Goal: Find specific page/section: Find specific page/section

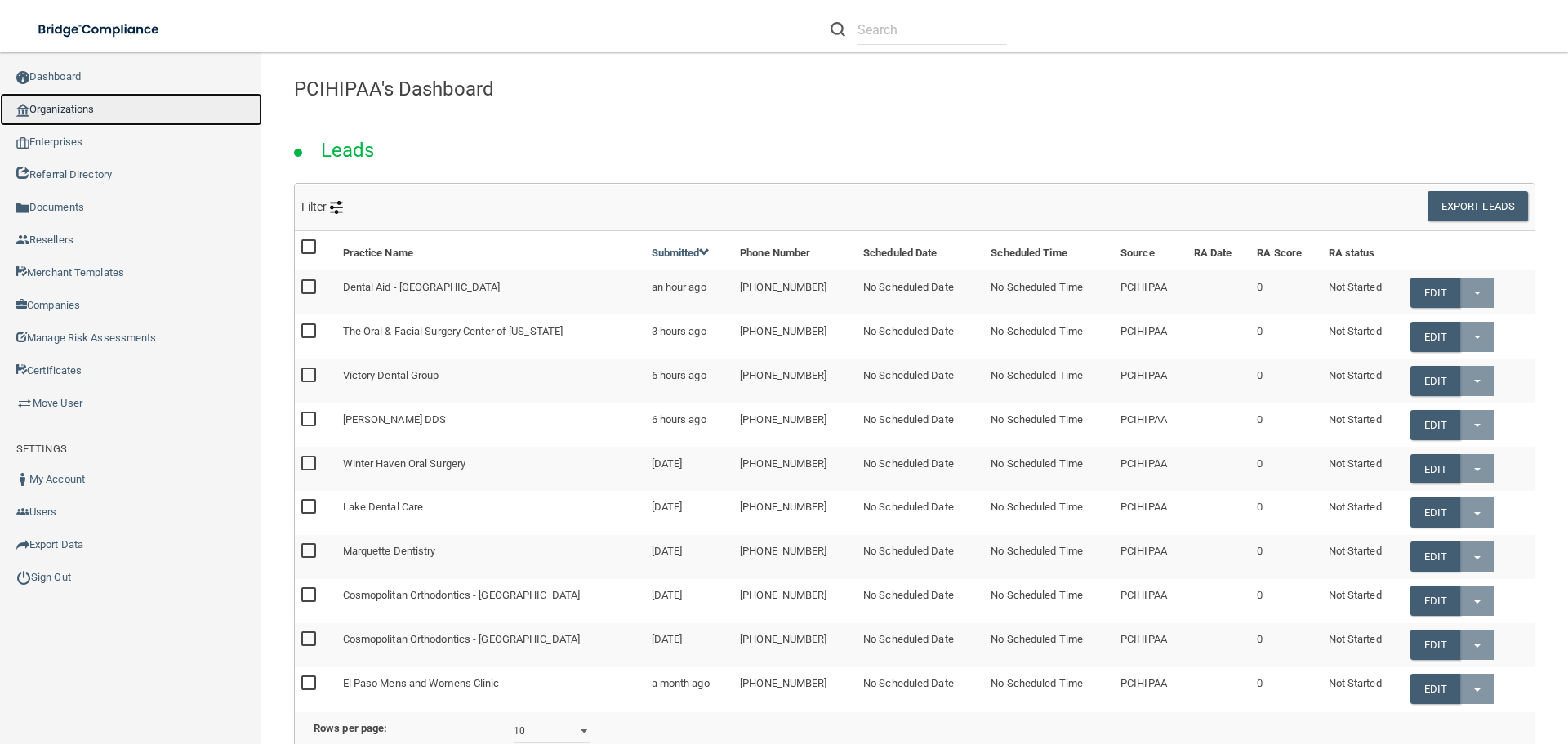
click at [108, 108] on link "Organizations" at bounding box center [131, 110] width 262 height 33
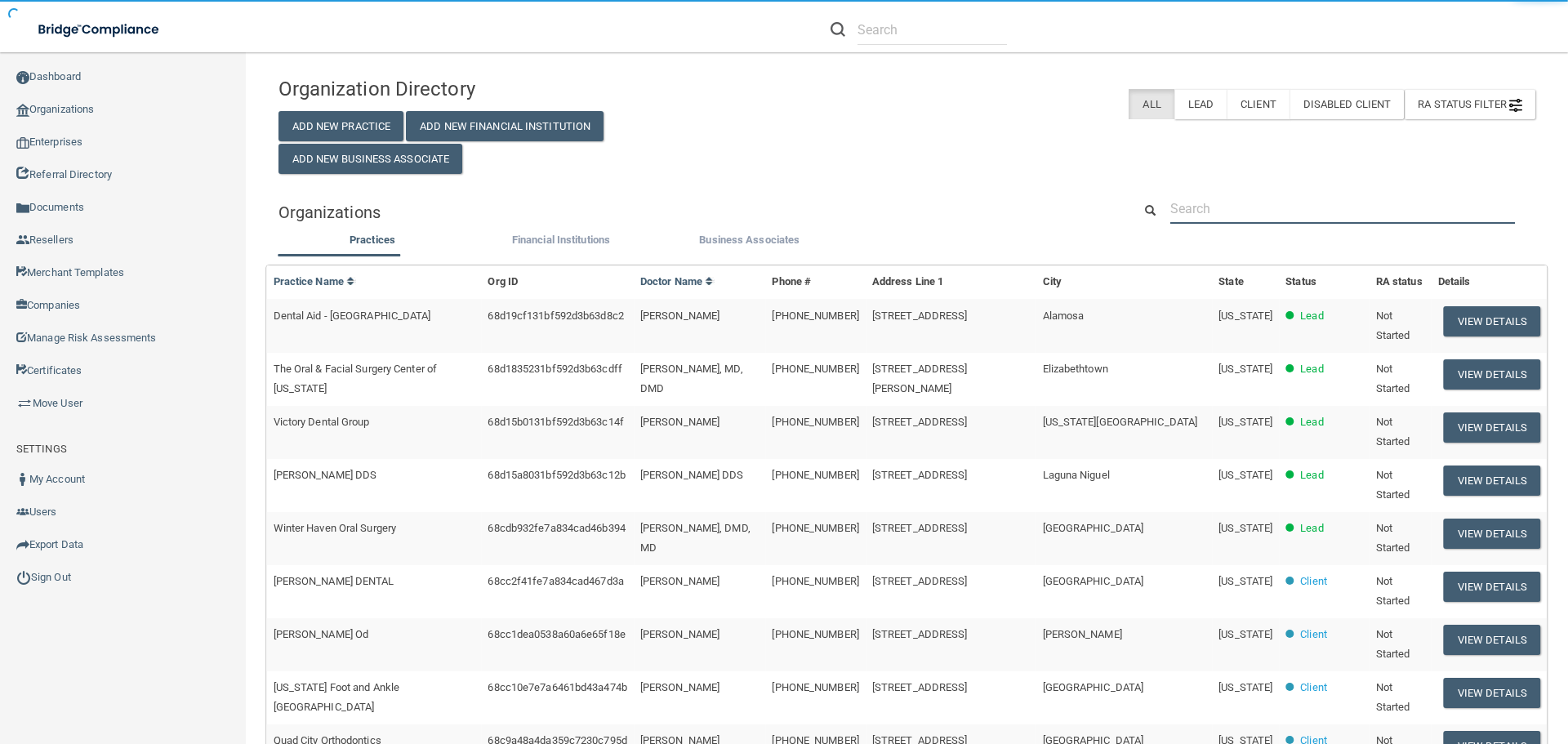
click at [1231, 208] on input "text" at bounding box center [1342, 208] width 344 height 31
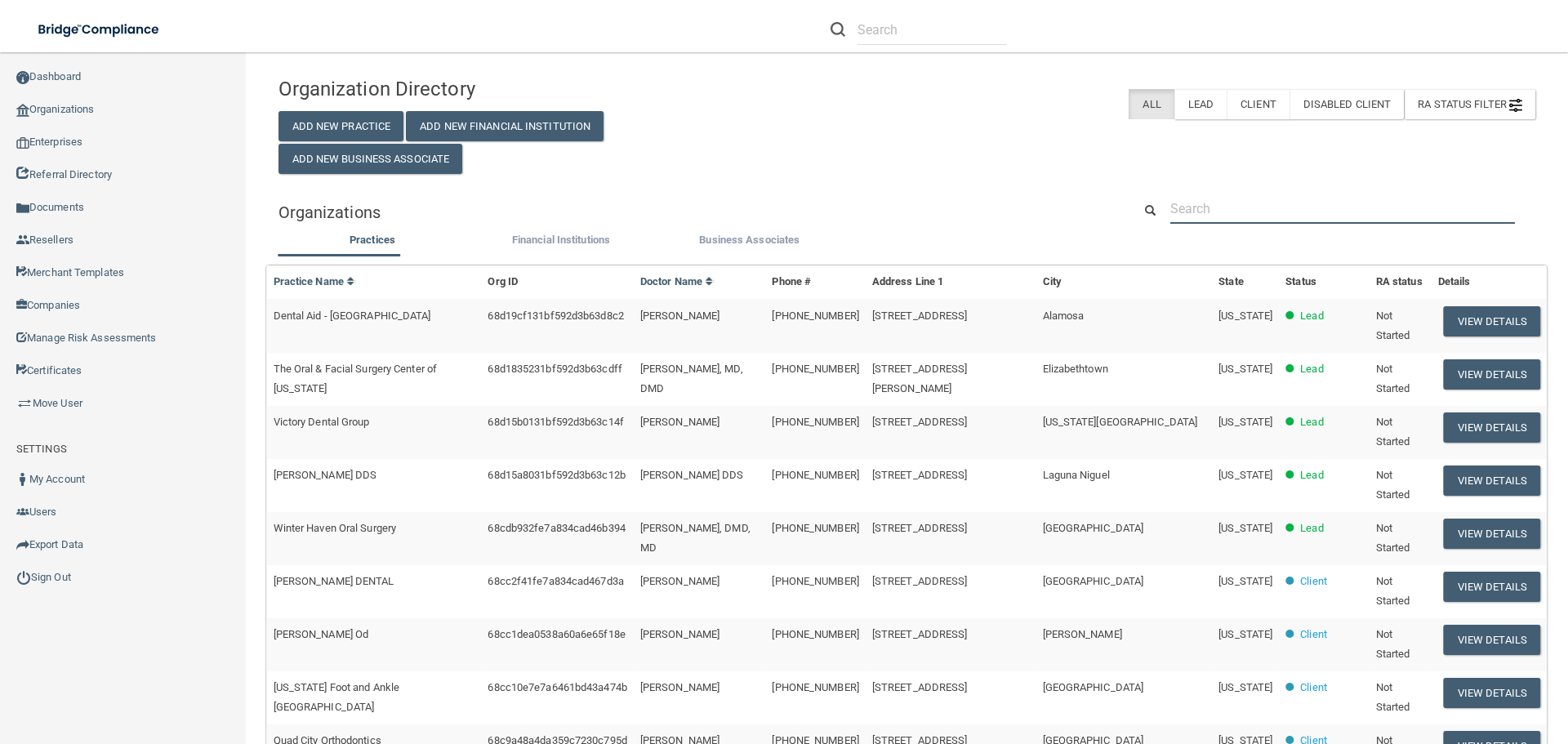
paste input "[GEOGRAPHIC_DATA] [PERSON_NAME]"
type input "[GEOGRAPHIC_DATA] [PERSON_NAME]"
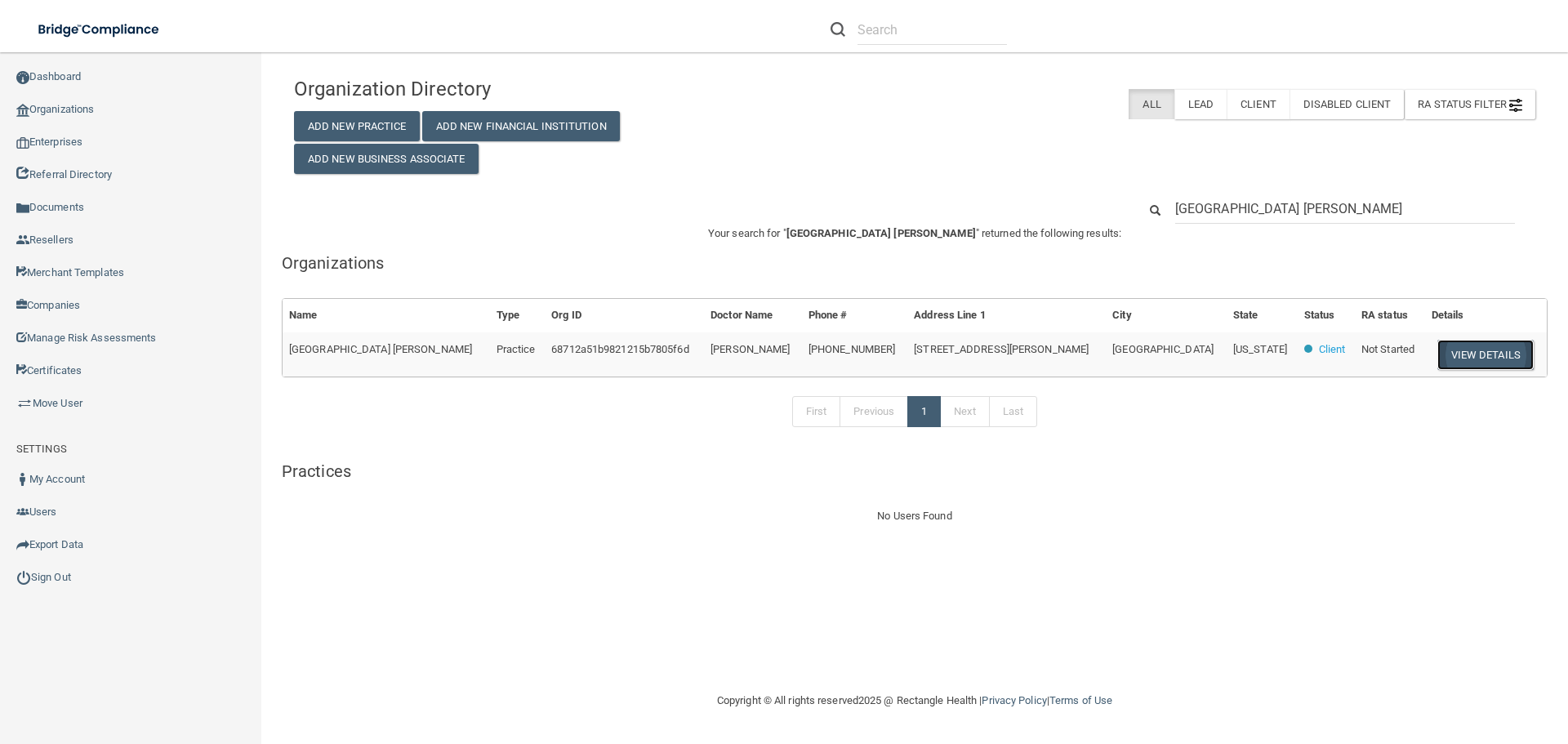
click at [1437, 366] on button "View Details" at bounding box center [1485, 355] width 97 height 31
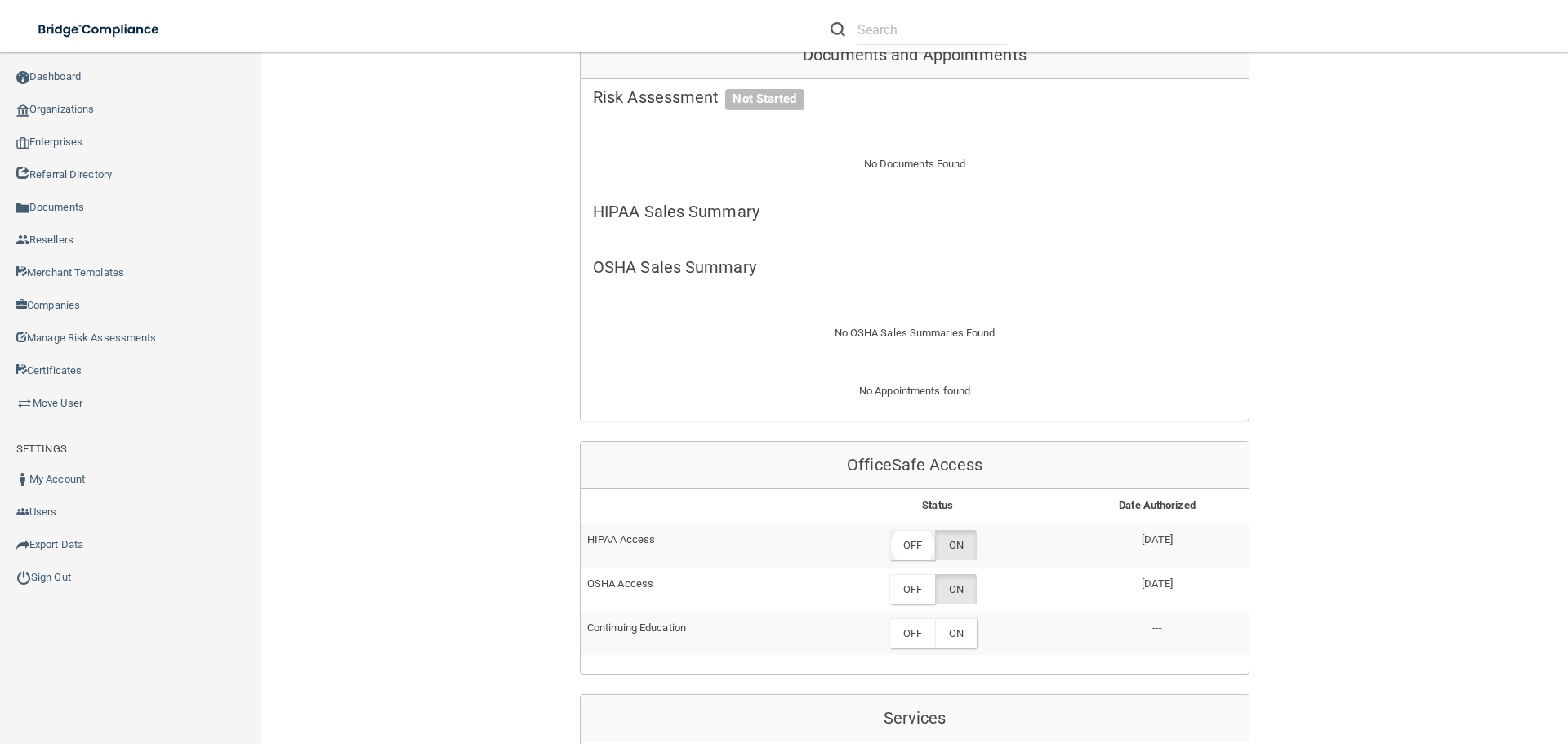
scroll to position [572, 0]
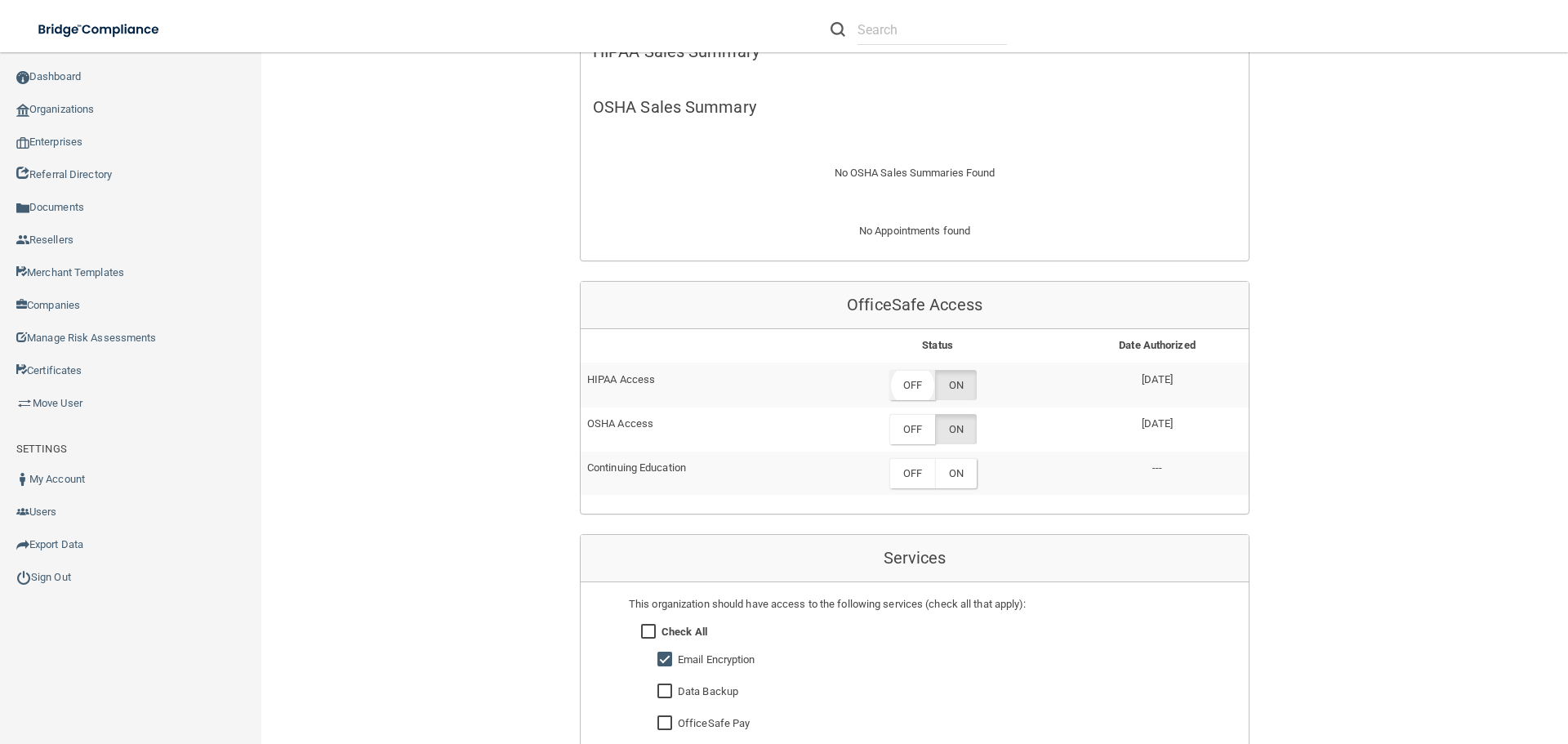
click at [923, 370] on label "OFF" at bounding box center [911, 385] width 45 height 31
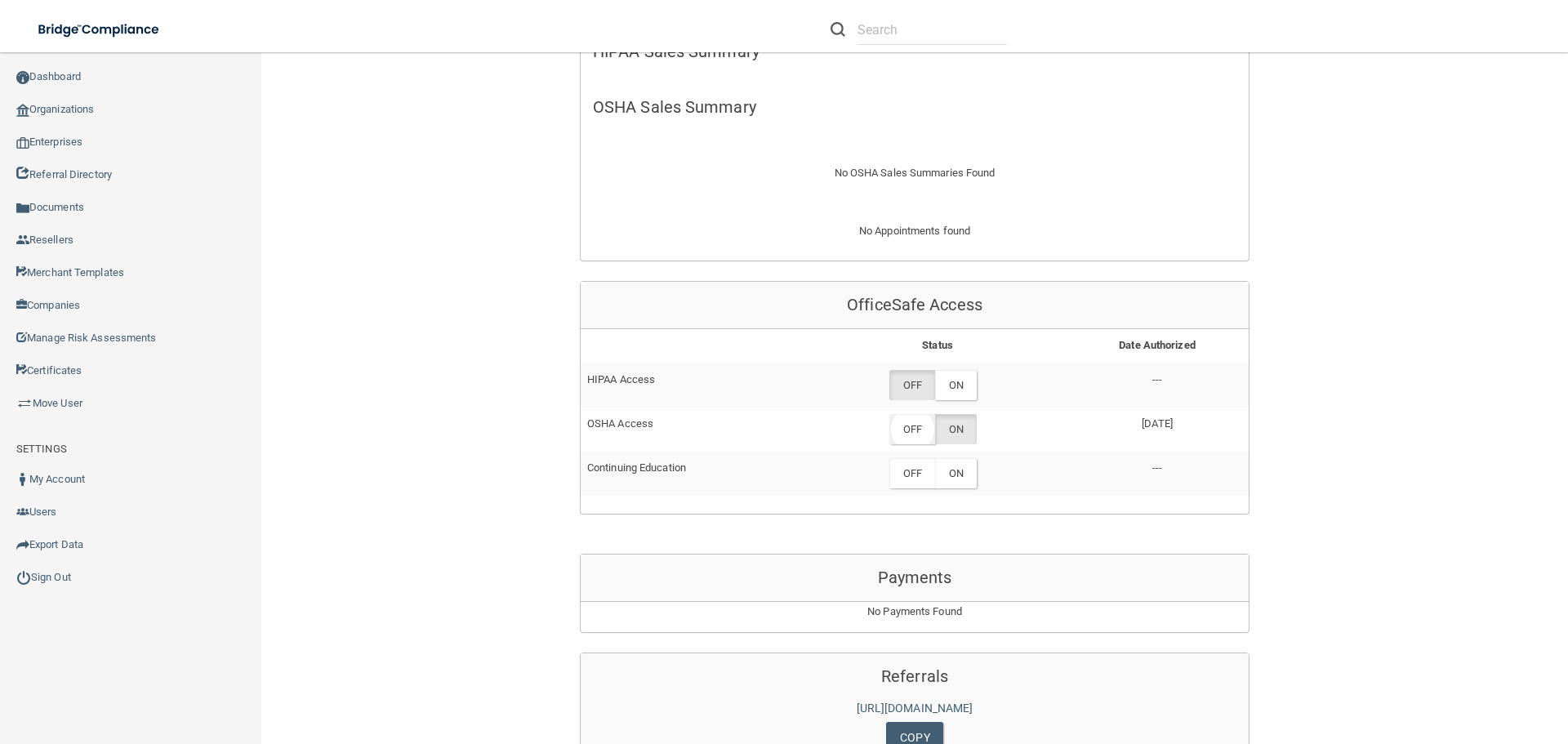
click at [922, 414] on label "OFF" at bounding box center [911, 429] width 45 height 31
